Goal: Information Seeking & Learning: Learn about a topic

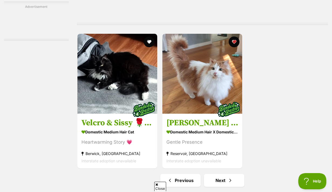
scroll to position [1157, 0]
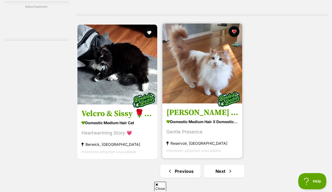
click at [201, 71] on img at bounding box center [202, 63] width 80 height 80
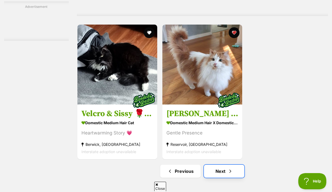
click at [220, 165] on link "Next" at bounding box center [224, 171] width 40 height 13
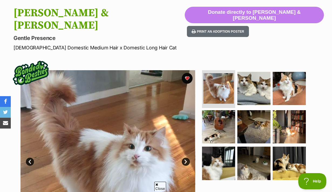
scroll to position [79, 0]
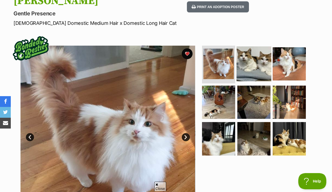
click at [239, 61] on img at bounding box center [254, 63] width 35 height 35
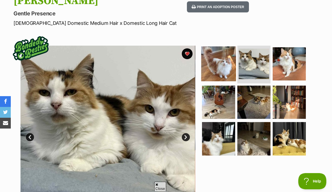
click at [220, 53] on img at bounding box center [218, 63] width 35 height 35
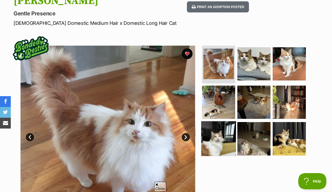
click at [222, 121] on img at bounding box center [218, 138] width 35 height 35
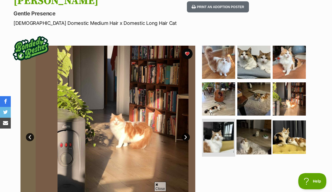
click at [244, 124] on img at bounding box center [254, 136] width 35 height 35
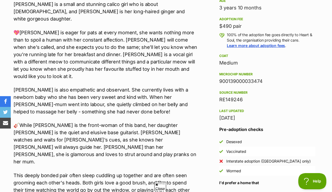
scroll to position [374, 0]
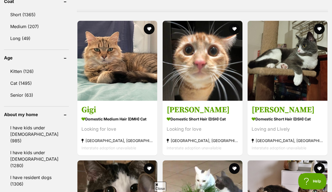
scroll to position [551, 0]
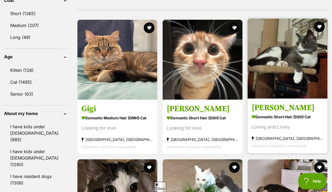
click at [261, 102] on h3 "Susan" at bounding box center [288, 107] width 72 height 10
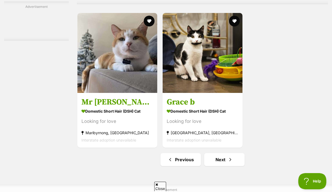
scroll to position [1235, 0]
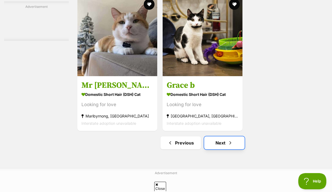
click at [233, 136] on link "Next" at bounding box center [224, 142] width 40 height 13
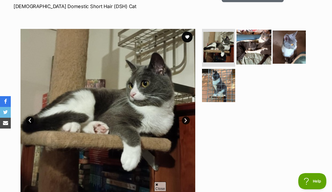
click at [256, 47] on img at bounding box center [254, 47] width 35 height 35
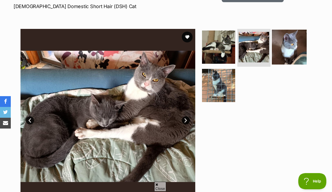
click at [287, 50] on img at bounding box center [289, 47] width 35 height 35
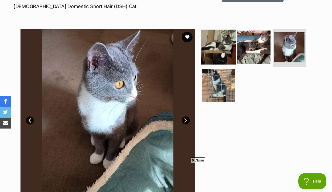
click at [230, 41] on img at bounding box center [218, 47] width 35 height 35
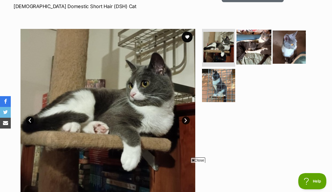
click at [247, 43] on img at bounding box center [254, 47] width 35 height 35
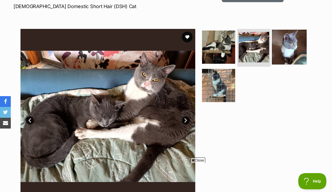
click at [290, 56] on img at bounding box center [289, 47] width 35 height 35
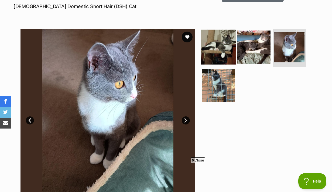
click at [217, 63] on img at bounding box center [218, 47] width 35 height 35
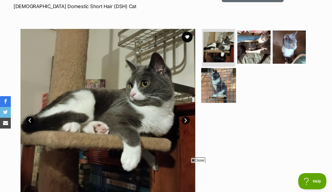
click at [216, 79] on img at bounding box center [218, 85] width 35 height 35
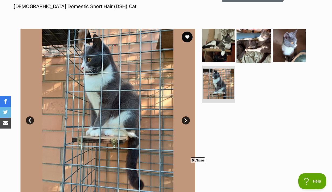
click at [257, 32] on img at bounding box center [254, 45] width 35 height 35
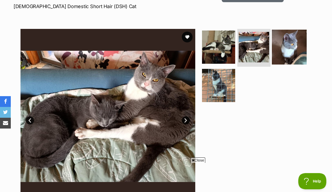
click at [292, 44] on img at bounding box center [289, 47] width 35 height 35
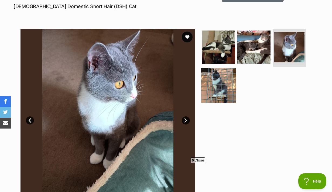
click at [219, 86] on img at bounding box center [218, 85] width 35 height 35
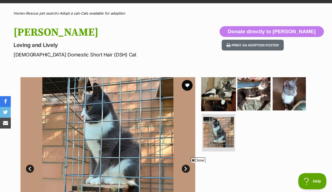
scroll to position [63, 0]
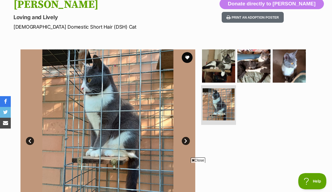
click at [217, 111] on img at bounding box center [219, 104] width 32 height 32
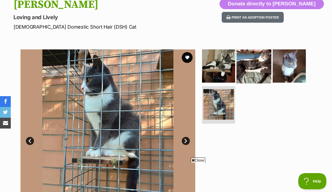
click at [247, 65] on img at bounding box center [254, 66] width 35 height 35
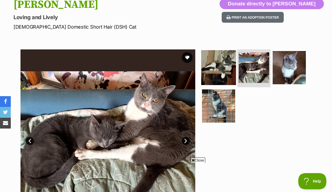
click at [221, 67] on img at bounding box center [218, 67] width 35 height 35
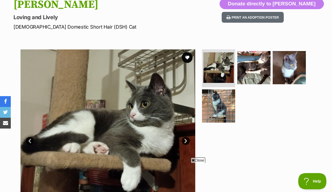
scroll to position [0, 0]
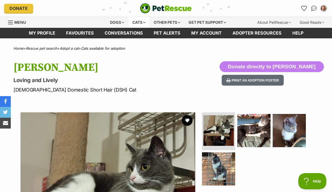
click at [139, 21] on div "Cats" at bounding box center [139, 22] width 20 height 11
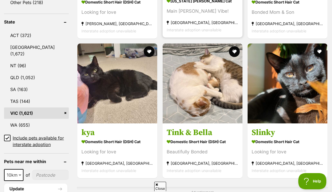
scroll to position [286, 0]
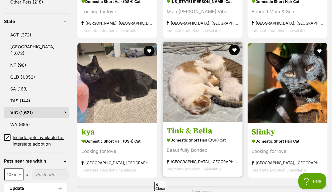
click at [189, 126] on h3 "Tink & Bella" at bounding box center [203, 131] width 72 height 10
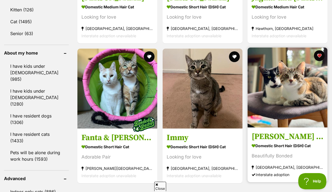
scroll to position [619, 0]
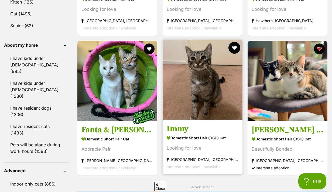
click at [231, 42] on button "favourite" at bounding box center [234, 48] width 12 height 12
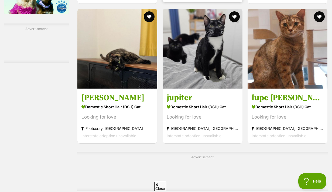
scroll to position [982, 0]
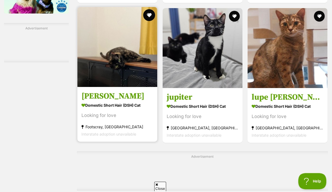
click at [146, 9] on button "favourite" at bounding box center [149, 15] width 12 height 12
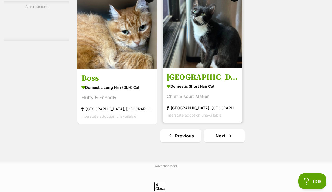
scroll to position [1193, 0]
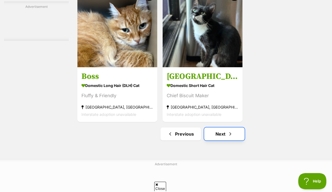
click at [231, 131] on span "Next page" at bounding box center [230, 134] width 5 height 6
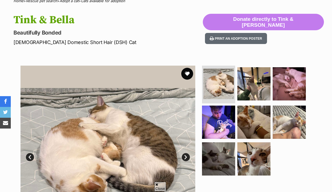
scroll to position [59, 0]
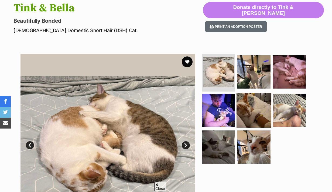
click at [256, 115] on img at bounding box center [254, 110] width 35 height 35
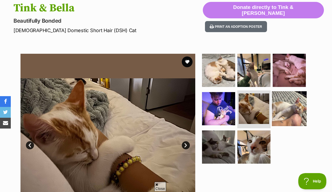
scroll to position [0, 0]
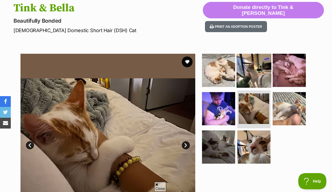
click at [253, 70] on img at bounding box center [254, 70] width 35 height 35
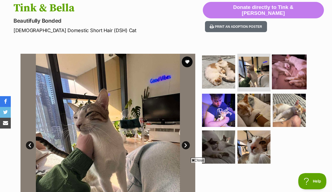
click at [294, 72] on img at bounding box center [289, 71] width 35 height 35
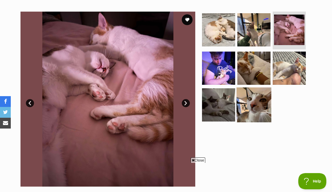
scroll to position [104, 0]
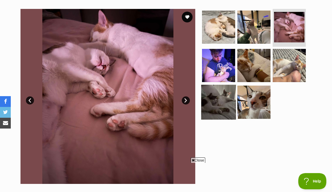
click at [231, 103] on img at bounding box center [218, 102] width 35 height 35
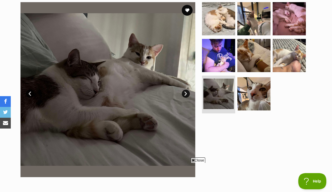
scroll to position [114, 0]
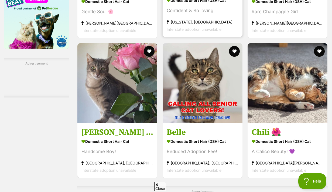
scroll to position [941, 0]
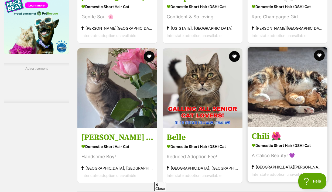
click at [261, 131] on h3 "Chili 🌺" at bounding box center [288, 136] width 72 height 10
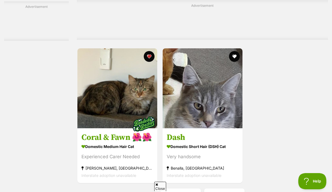
scroll to position [1143, 0]
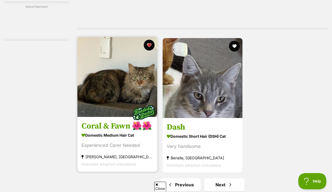
click at [117, 98] on img at bounding box center [117, 77] width 80 height 80
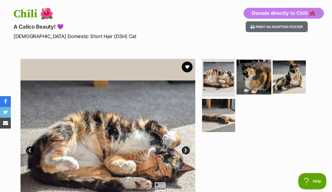
click at [261, 77] on img at bounding box center [254, 77] width 35 height 35
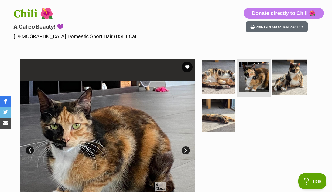
click at [283, 78] on img at bounding box center [289, 77] width 35 height 35
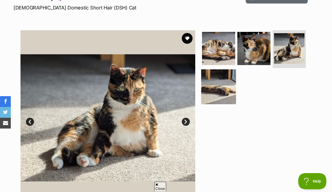
scroll to position [84, 0]
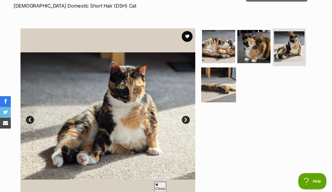
click at [224, 84] on img at bounding box center [218, 84] width 35 height 35
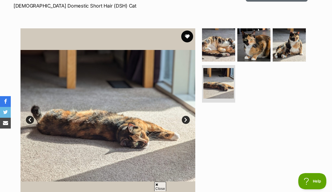
click at [187, 38] on button "favourite" at bounding box center [187, 36] width 12 height 12
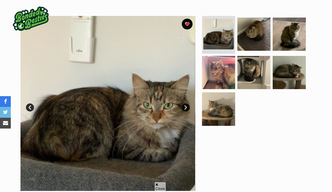
scroll to position [100, 0]
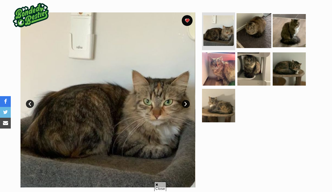
click at [252, 40] on img at bounding box center [254, 30] width 35 height 35
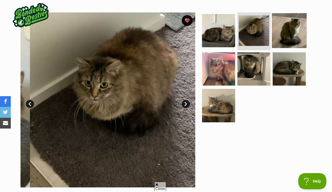
scroll to position [0, 0]
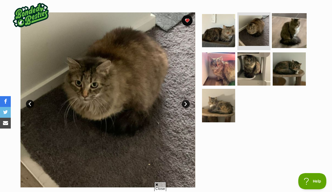
click at [279, 37] on img at bounding box center [289, 30] width 35 height 35
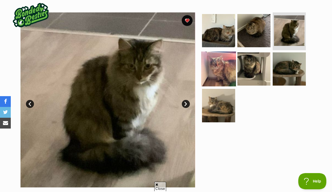
click at [208, 64] on img at bounding box center [218, 68] width 35 height 35
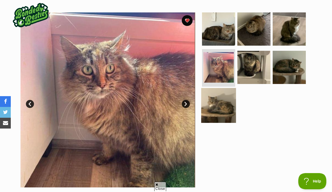
click at [221, 95] on img at bounding box center [218, 105] width 35 height 35
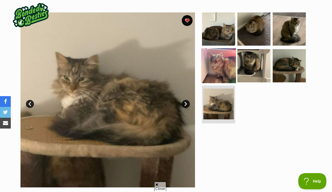
click at [221, 72] on img at bounding box center [218, 65] width 35 height 35
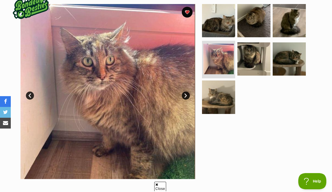
scroll to position [108, 0]
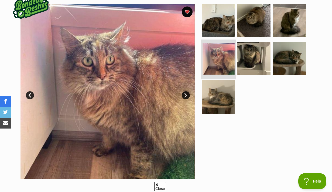
click at [222, 57] on img at bounding box center [219, 59] width 32 height 32
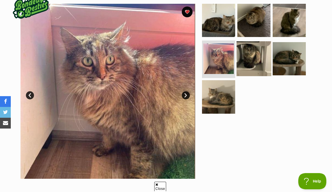
click at [256, 59] on img at bounding box center [254, 58] width 35 height 35
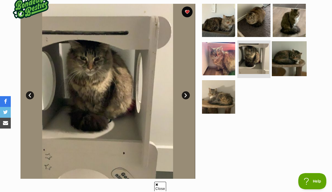
click at [283, 65] on img at bounding box center [289, 58] width 35 height 35
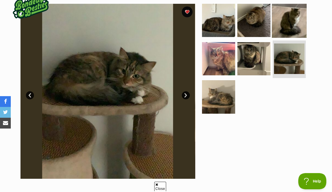
click at [287, 24] on img at bounding box center [289, 20] width 35 height 35
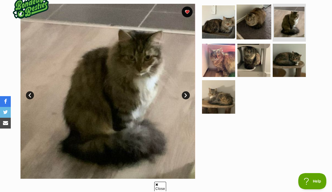
click at [257, 22] on img at bounding box center [254, 22] width 35 height 35
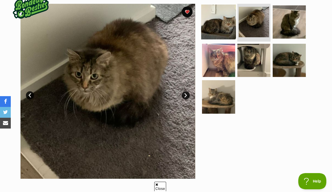
click at [228, 23] on img at bounding box center [218, 22] width 35 height 35
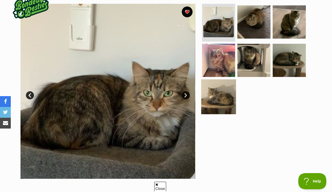
click at [208, 110] on img at bounding box center [218, 96] width 35 height 35
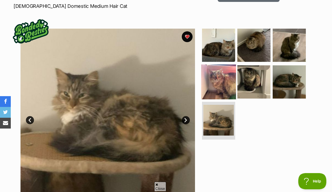
scroll to position [74, 0]
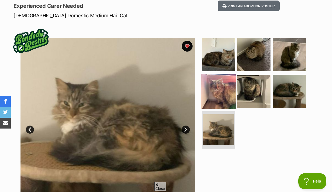
click at [222, 82] on img at bounding box center [218, 91] width 35 height 35
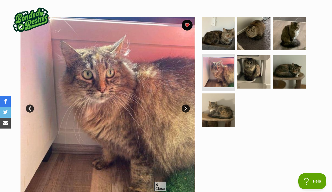
scroll to position [101, 0]
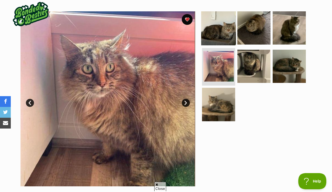
click at [218, 33] on img at bounding box center [218, 28] width 35 height 35
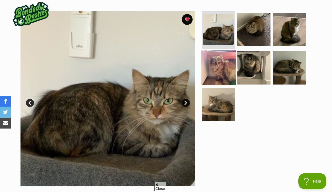
click at [220, 73] on img at bounding box center [218, 67] width 35 height 35
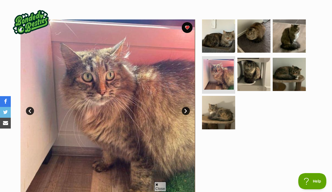
scroll to position [0, 0]
